Goal: Information Seeking & Learning: Learn about a topic

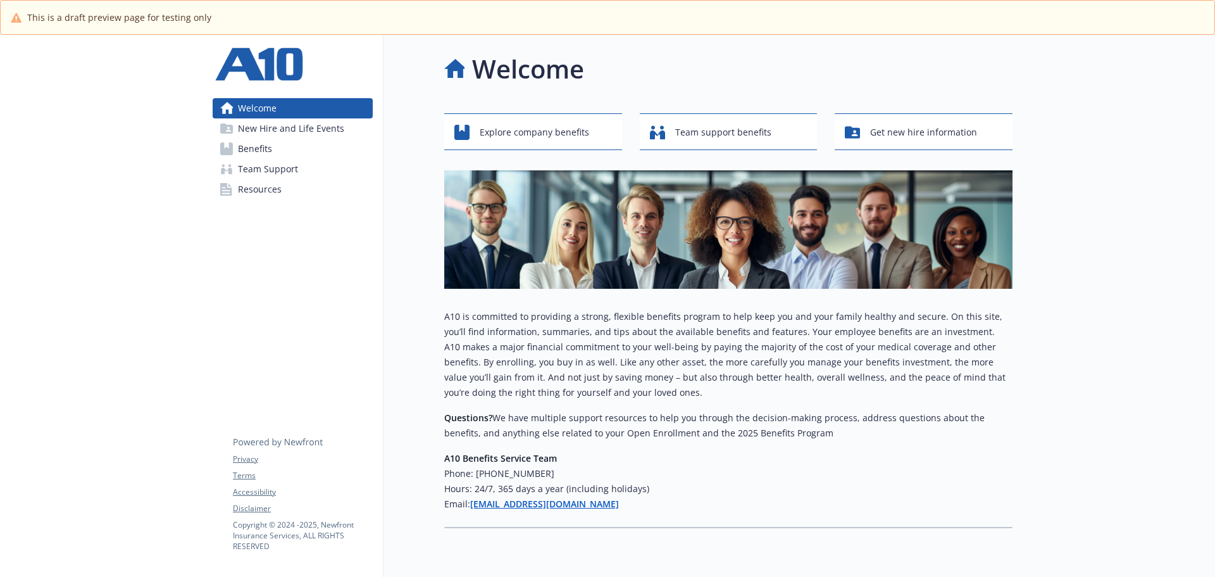
click at [278, 124] on span "New Hire and Life Events" at bounding box center [291, 128] width 106 height 20
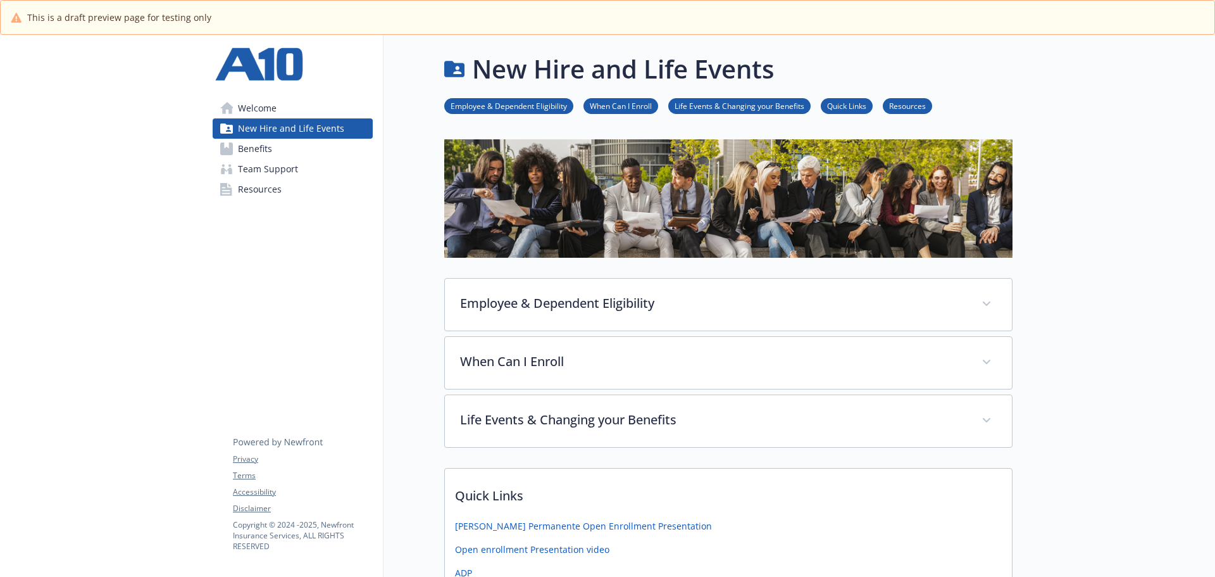
click at [243, 139] on span "Benefits" at bounding box center [255, 149] width 34 height 20
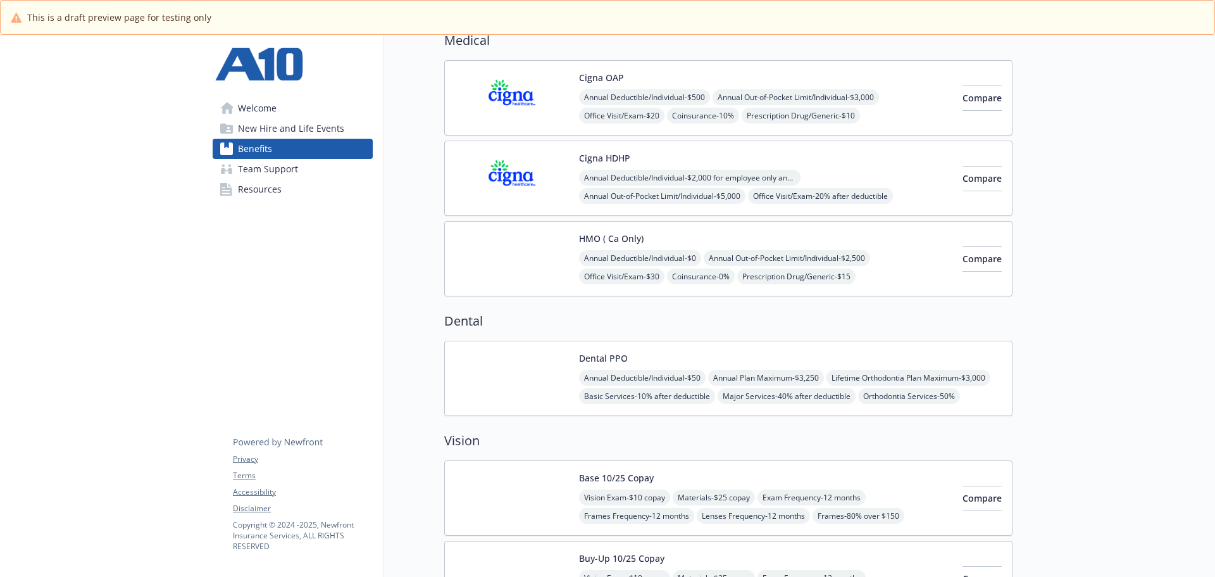
scroll to position [316, 0]
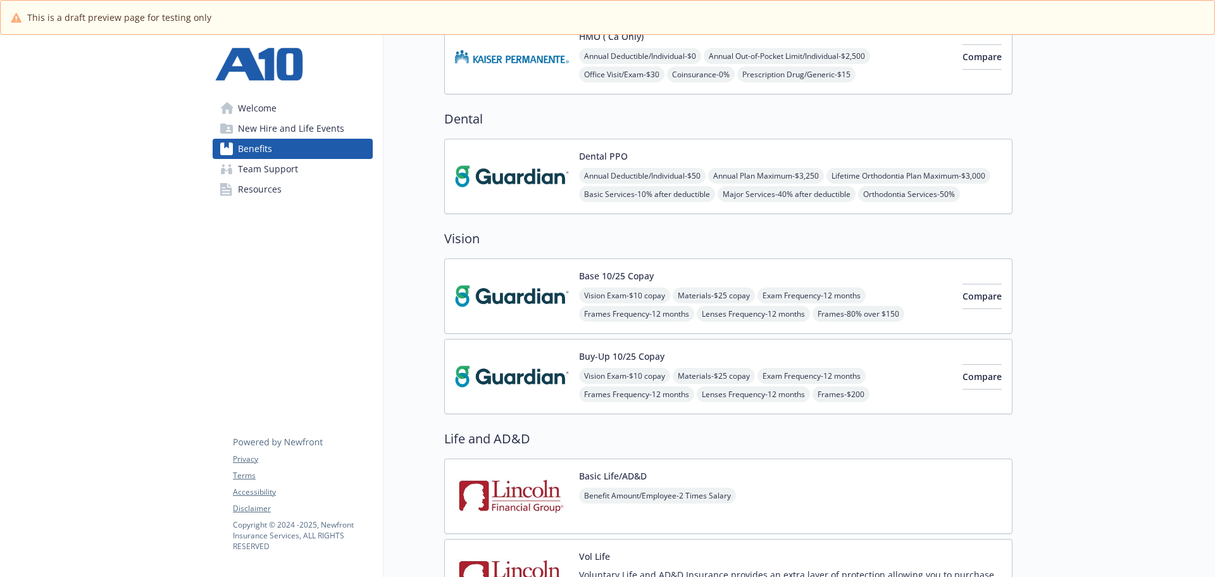
click at [499, 285] on img at bounding box center [512, 296] width 114 height 54
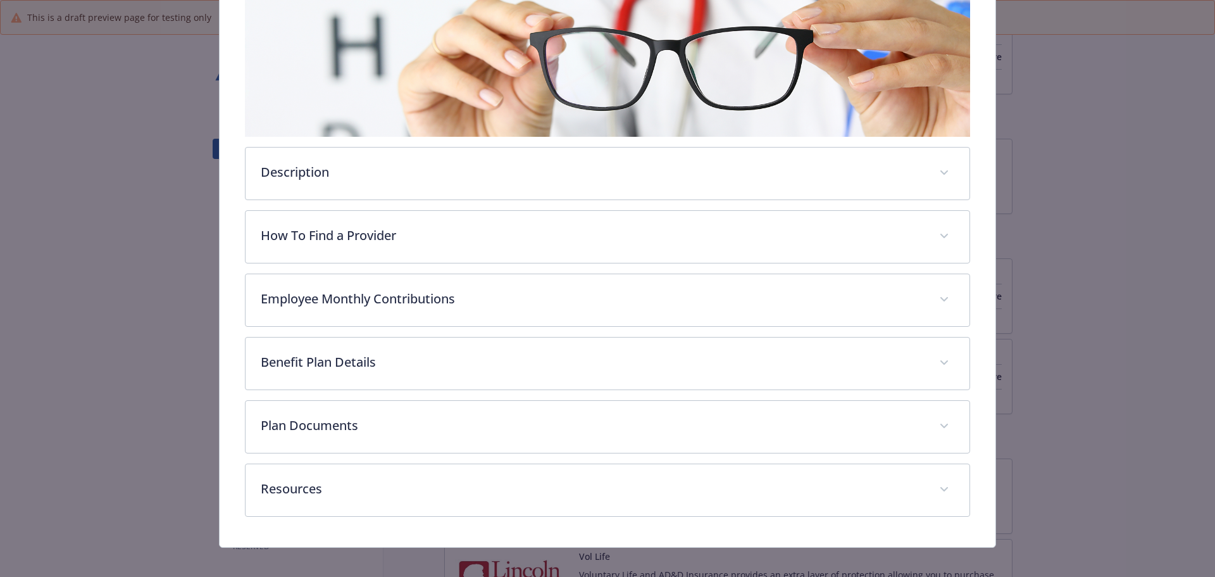
scroll to position [238, 0]
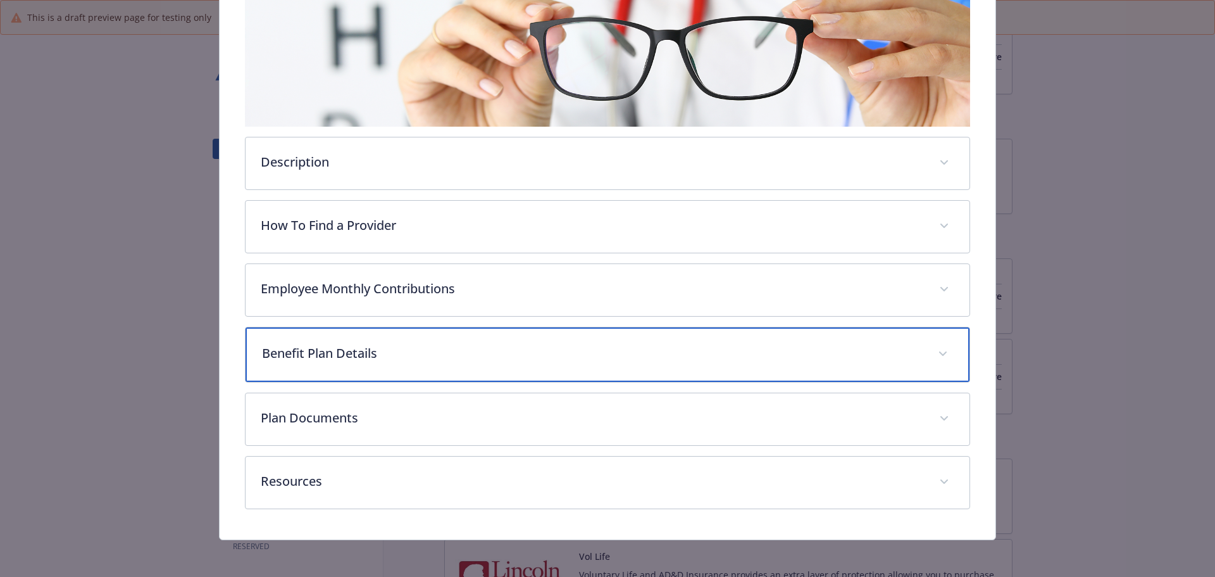
click at [375, 364] on div "Benefit Plan Details" at bounding box center [608, 354] width 725 height 54
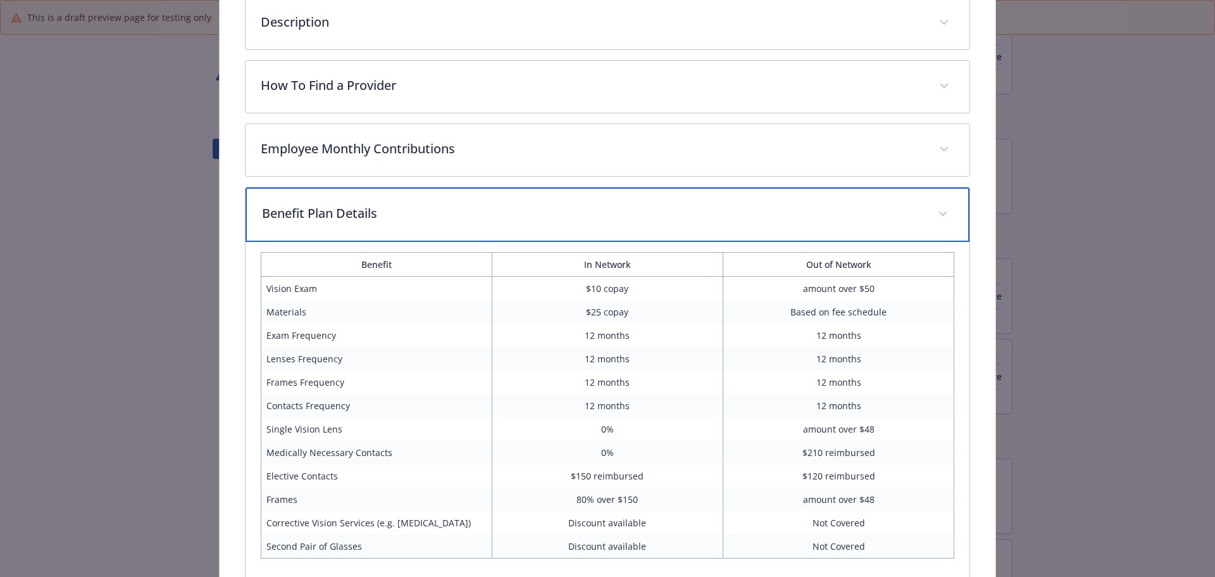
scroll to position [428, 0]
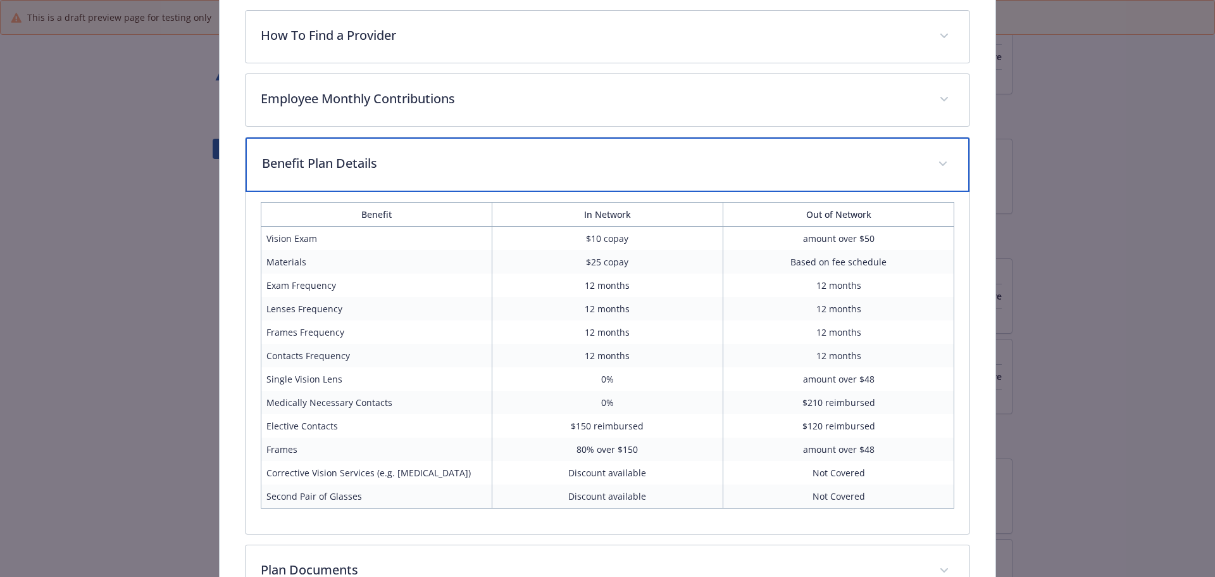
click at [428, 169] on p "Benefit Plan Details" at bounding box center [592, 163] width 661 height 19
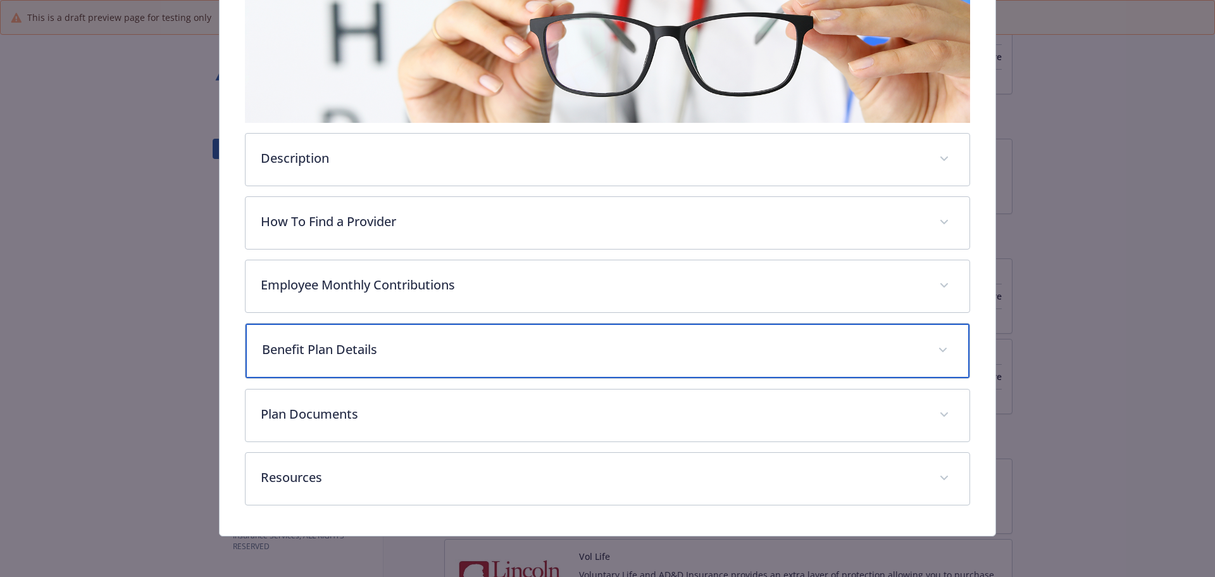
scroll to position [240, 0]
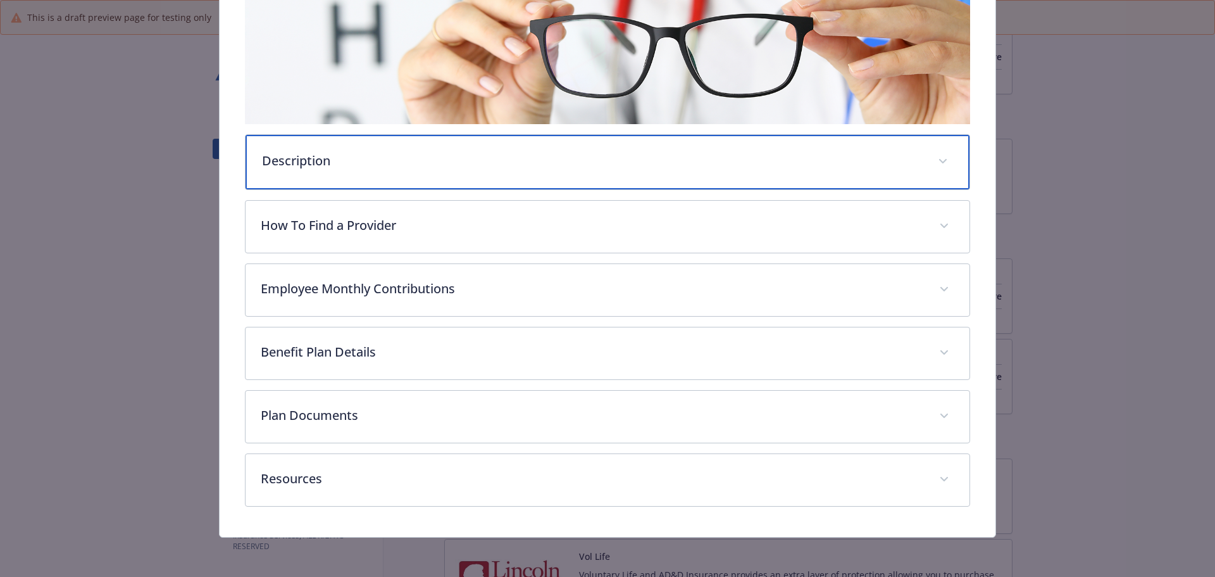
click at [475, 179] on div "Description" at bounding box center [608, 162] width 725 height 54
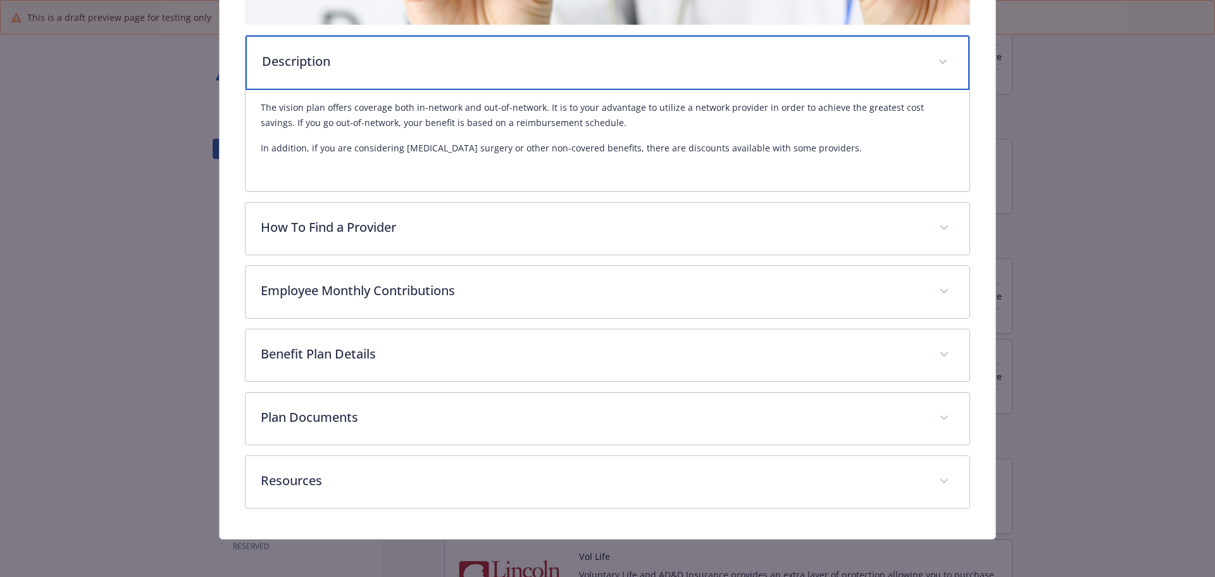
scroll to position [342, 0]
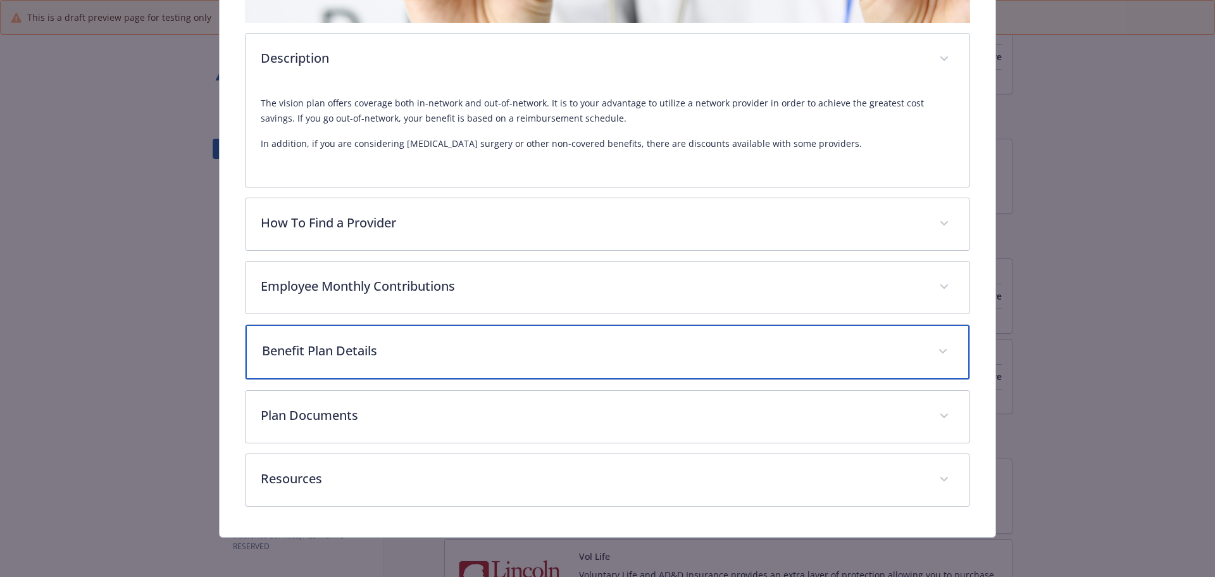
click at [491, 365] on div "Benefit Plan Details" at bounding box center [608, 352] width 725 height 54
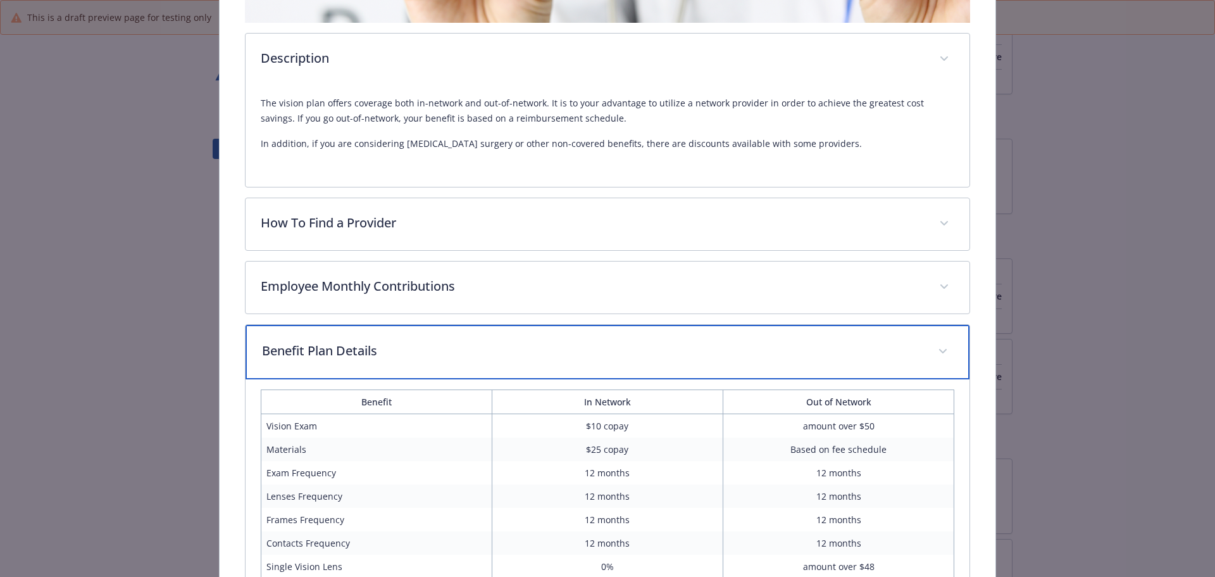
scroll to position [595, 0]
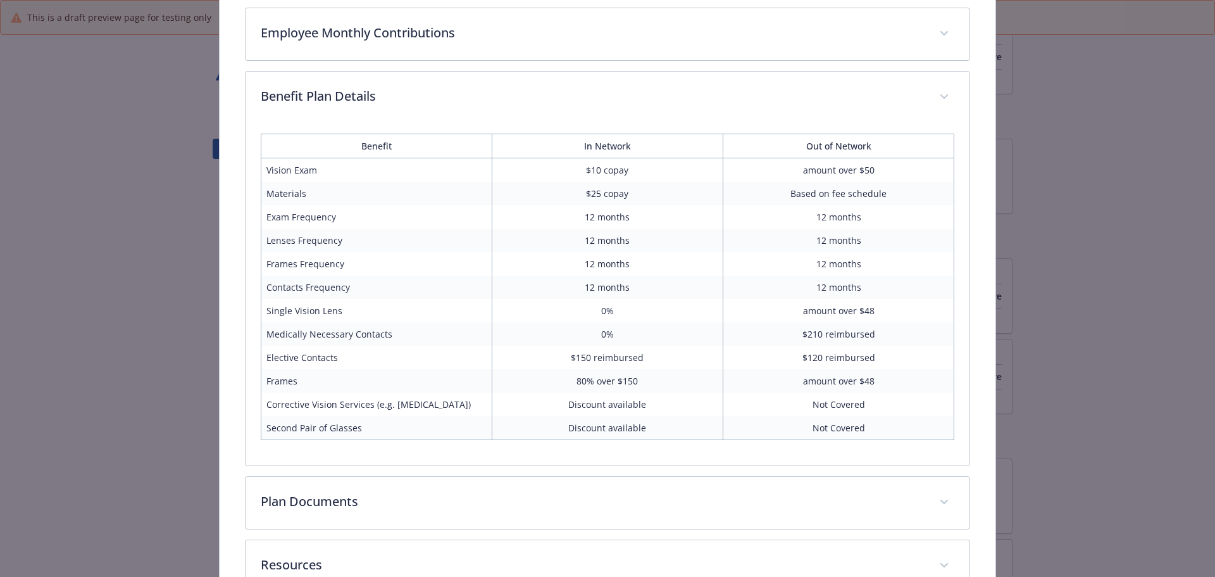
click at [303, 342] on td "Medically Necessary Contacts" at bounding box center [376, 333] width 231 height 23
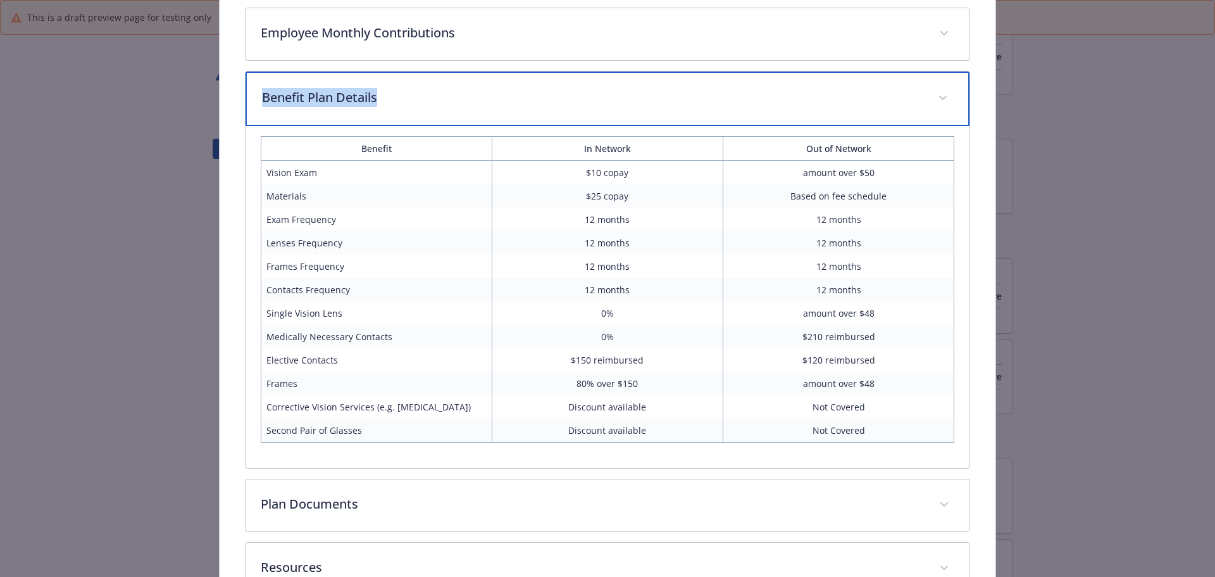
drag, startPoint x: 273, startPoint y: 92, endPoint x: 866, endPoint y: 442, distance: 688.0
click at [866, 442] on div "Benefit Plan Details Benefit In Network Out of Network Vision Exam $10 copay am…" at bounding box center [608, 269] width 726 height 397
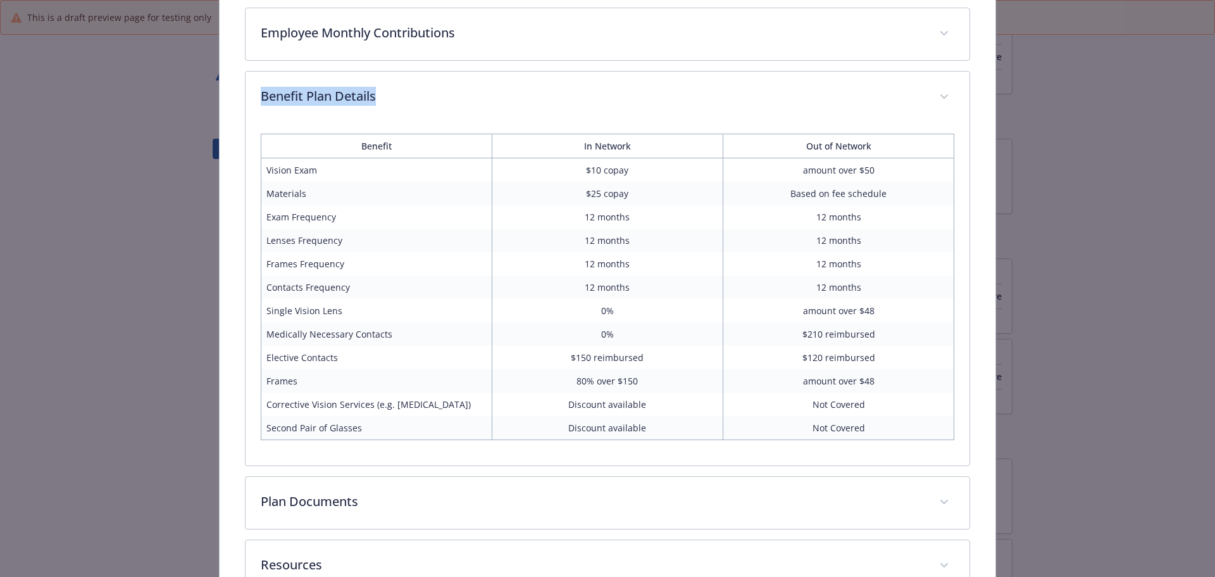
click at [325, 396] on td "Corrective Vision Services (e.g. [MEDICAL_DATA])" at bounding box center [376, 403] width 231 height 23
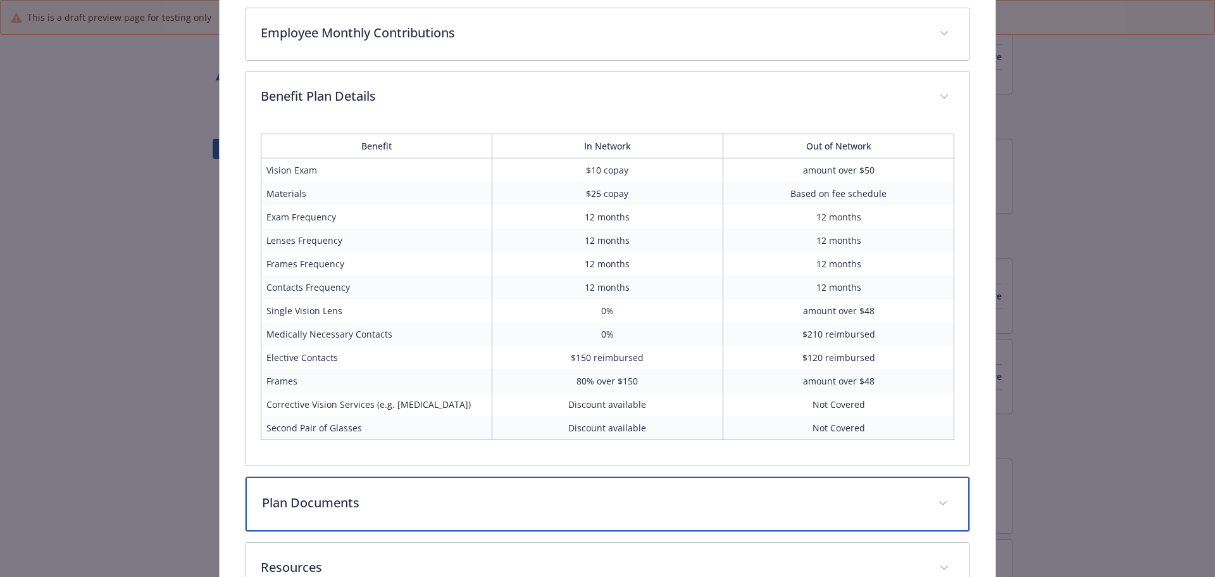
click at [407, 519] on div "Plan Documents" at bounding box center [608, 504] width 725 height 54
